Goal: Find contact information: Find contact information

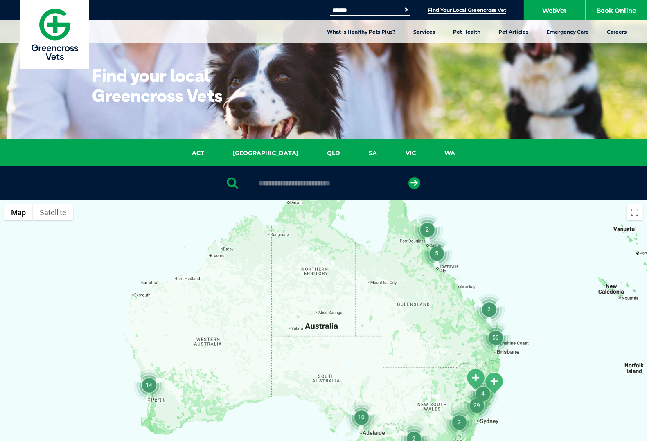
click at [297, 186] on input "text" at bounding box center [323, 183] width 137 height 8
type input "****"
click at [413, 182] on icon "submit" at bounding box center [414, 183] width 12 height 12
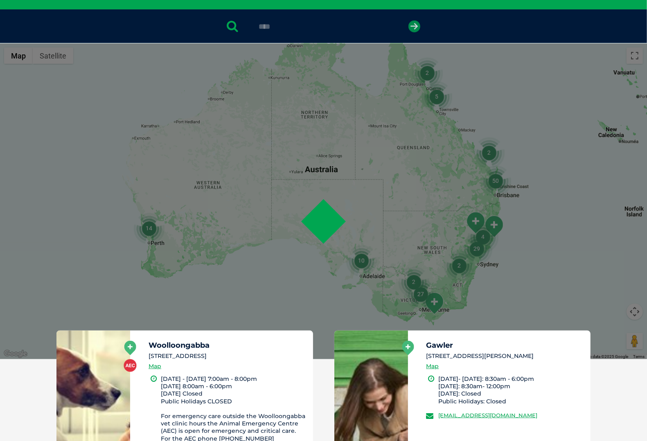
scroll to position [160, 0]
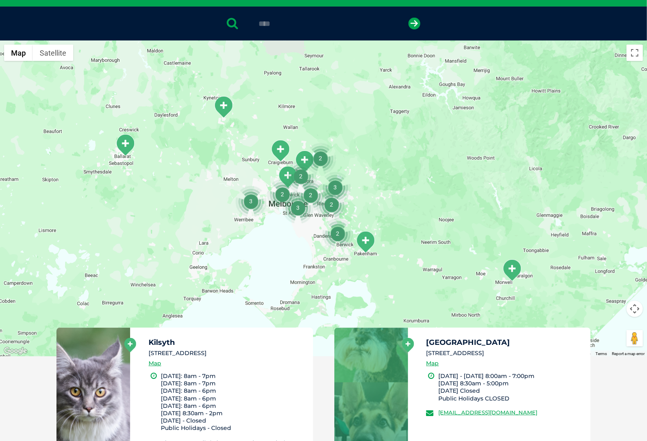
drag, startPoint x: 481, startPoint y: 245, endPoint x: 475, endPoint y: 187, distance: 57.5
click at [475, 187] on div at bounding box center [323, 198] width 647 height 316
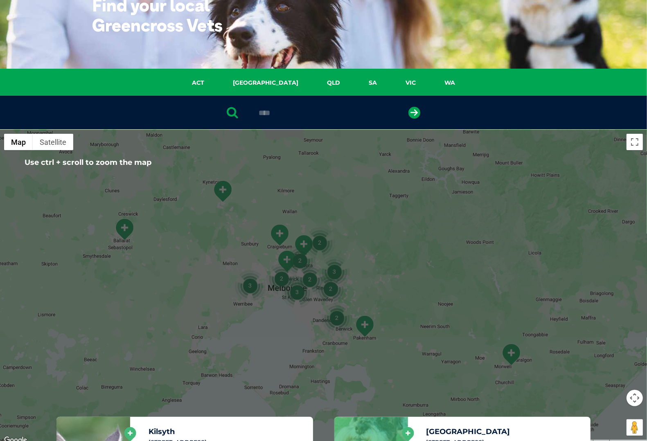
scroll to position [102, 0]
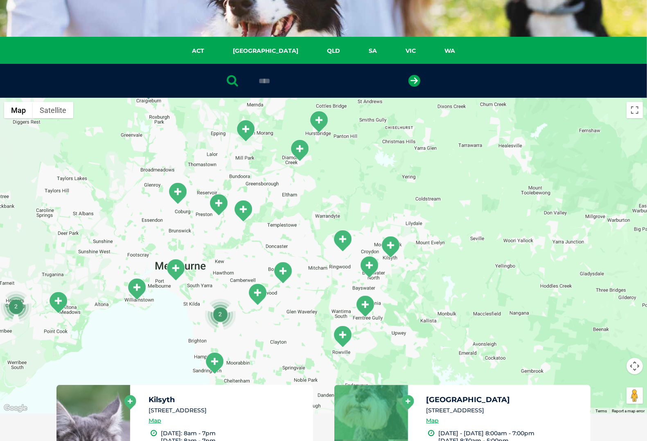
drag, startPoint x: 281, startPoint y: 312, endPoint x: 407, endPoint y: 156, distance: 200.6
click at [407, 156] on div at bounding box center [323, 256] width 647 height 316
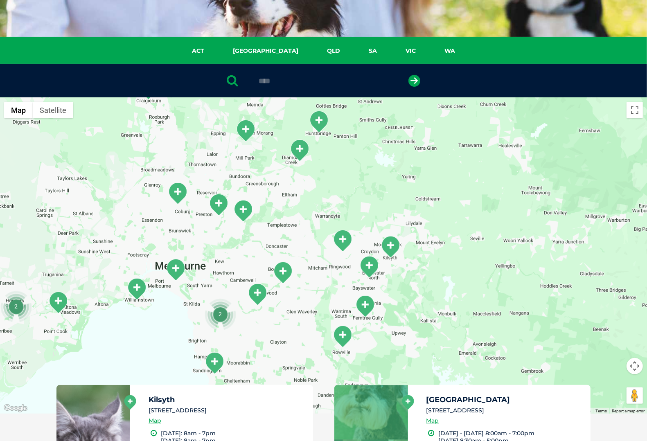
click at [271, 405] on div "Kilsyth [STREET_ADDRESS] Map" at bounding box center [226, 413] width 157 height 34
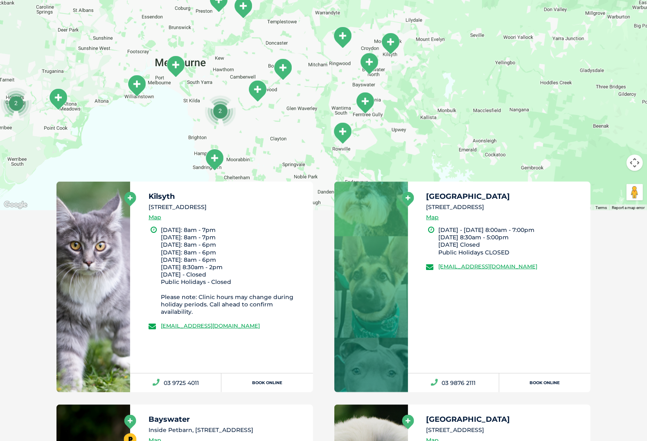
scroll to position [307, 0]
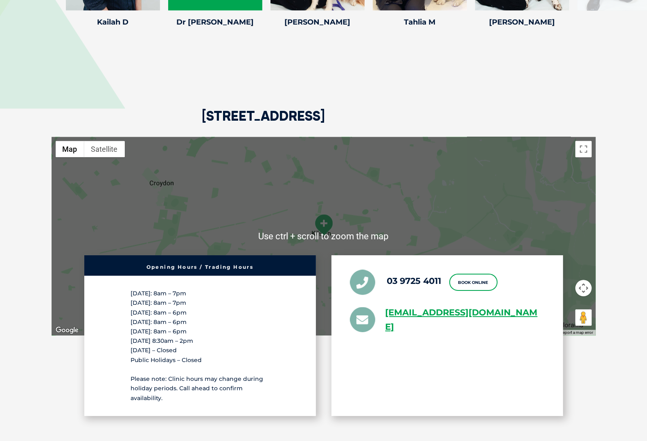
scroll to position [1431, 0]
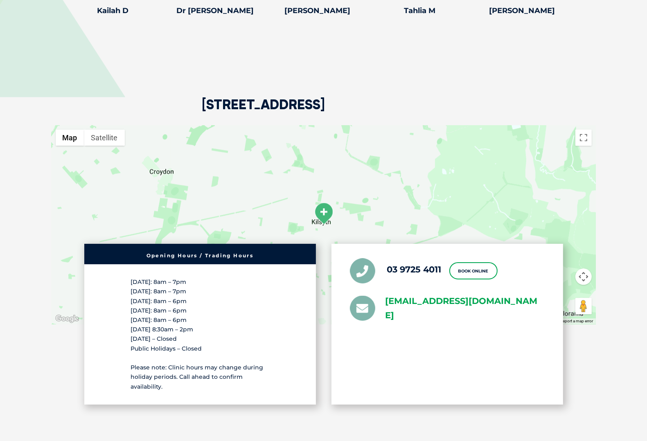
click at [398, 294] on link "[EMAIL_ADDRESS][DOMAIN_NAME]" at bounding box center [464, 308] width 159 height 29
